Goal: Information Seeking & Learning: Learn about a topic

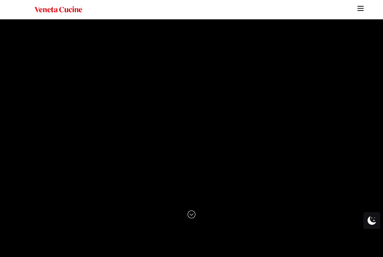
click at [359, 8] on img "Site" at bounding box center [360, 8] width 8 height 8
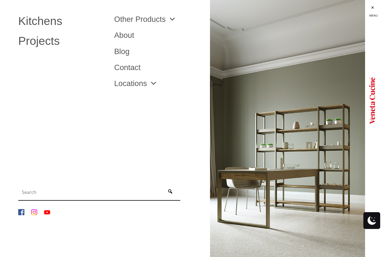
click at [161, 19] on link "Other Products" at bounding box center [145, 19] width 62 height 8
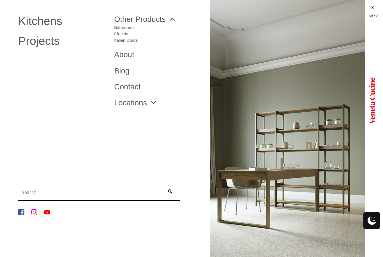
click at [140, 104] on link "Locations" at bounding box center [135, 103] width 43 height 8
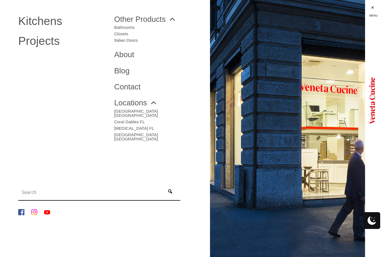
click at [130, 25] on link "Bathrooms" at bounding box center [126, 26] width 24 height 6
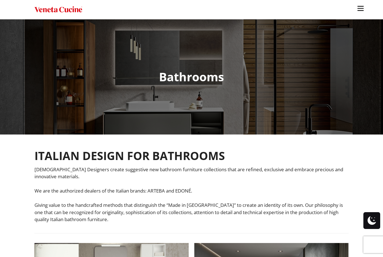
click at [358, 8] on img "Site" at bounding box center [360, 8] width 8 height 8
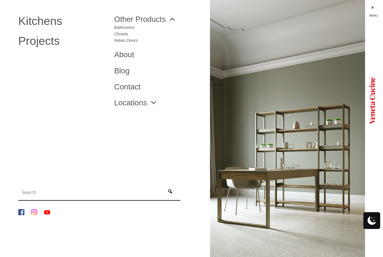
click at [125, 32] on link "Closets" at bounding box center [126, 32] width 24 height 6
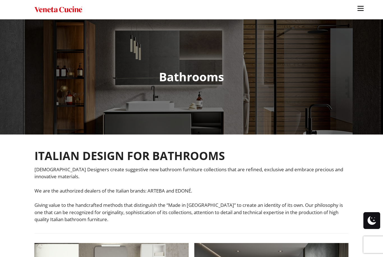
click at [363, 8] on img "Site" at bounding box center [360, 8] width 8 height 8
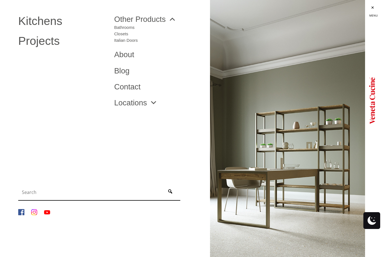
click at [166, 18] on span "Site" at bounding box center [171, 19] width 10 height 8
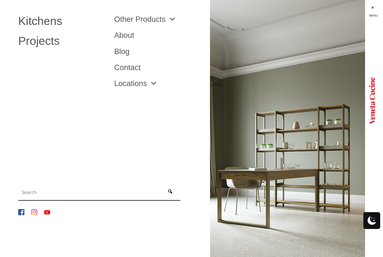
click at [41, 19] on link "Kitchens" at bounding box center [61, 20] width 87 height 11
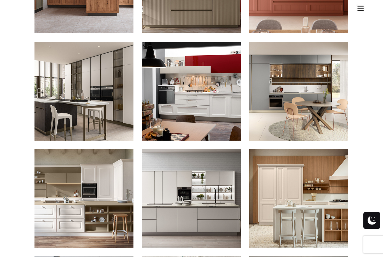
scroll to position [475, 0]
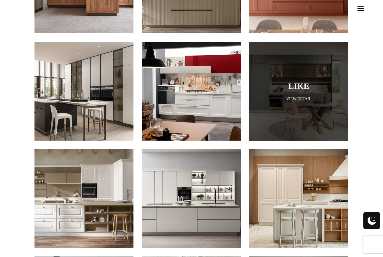
click at [326, 100] on div at bounding box center [298, 91] width 99 height 99
click at [301, 96] on link "View Detail" at bounding box center [298, 98] width 99 height 5
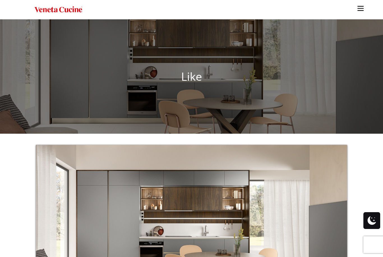
click at [360, 7] on img "Site" at bounding box center [360, 8] width 8 height 8
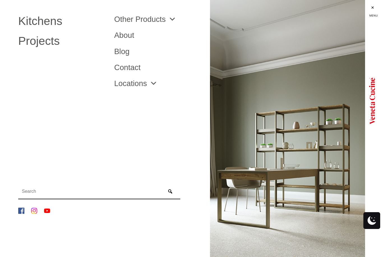
click at [45, 40] on link "Projects" at bounding box center [61, 40] width 87 height 11
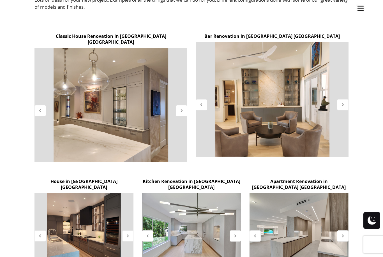
scroll to position [169, 0]
click at [201, 107] on div at bounding box center [201, 104] width 11 height 11
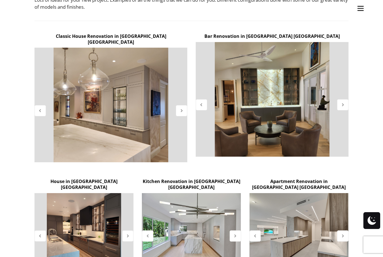
click at [204, 103] on div at bounding box center [201, 104] width 11 height 11
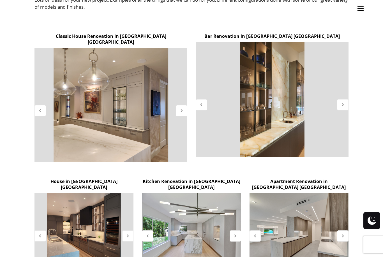
click at [180, 108] on icon at bounding box center [181, 110] width 5 height 5
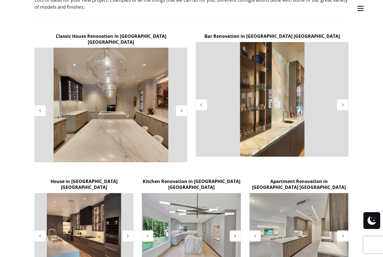
click at [181, 108] on icon at bounding box center [181, 110] width 5 height 5
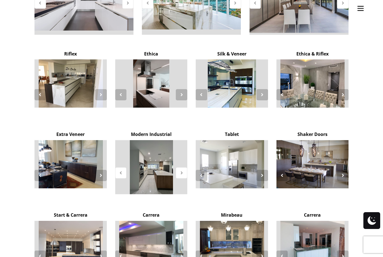
scroll to position [909, 0]
click at [344, 173] on icon at bounding box center [342, 175] width 5 height 5
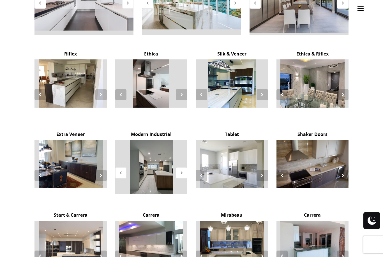
click at [283, 173] on icon at bounding box center [282, 175] width 5 height 5
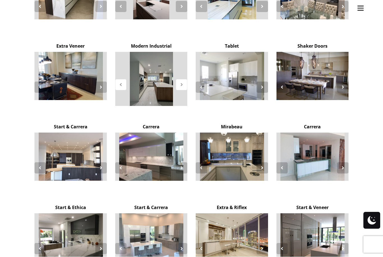
scroll to position [1010, 0]
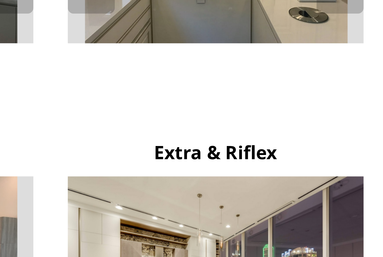
click at [260, 233] on icon at bounding box center [262, 235] width 5 height 5
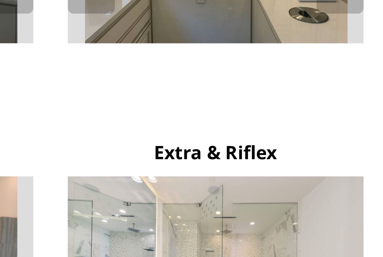
click at [199, 233] on icon at bounding box center [201, 235] width 5 height 5
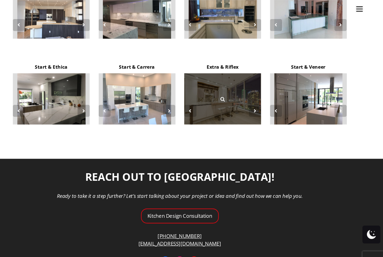
scroll to position [1141, 0]
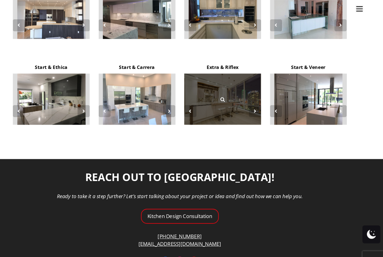
click at [229, 90] on icon at bounding box center [232, 93] width 6 height 6
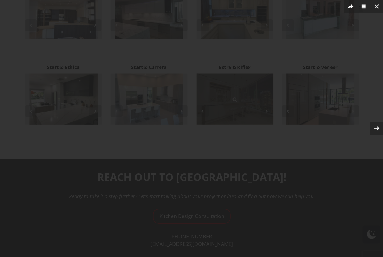
scroll to position [1142, 0]
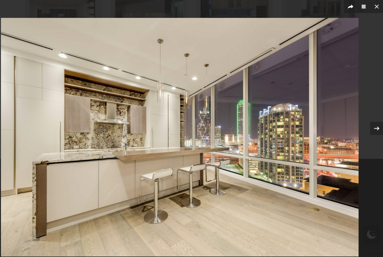
click at [373, 5] on icon at bounding box center [376, 6] width 7 height 7
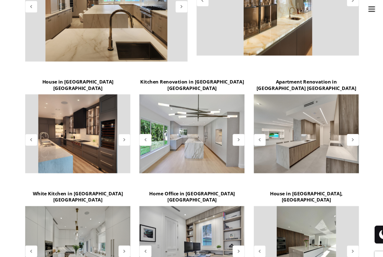
scroll to position [273, 0]
